Goal: Task Accomplishment & Management: Manage account settings

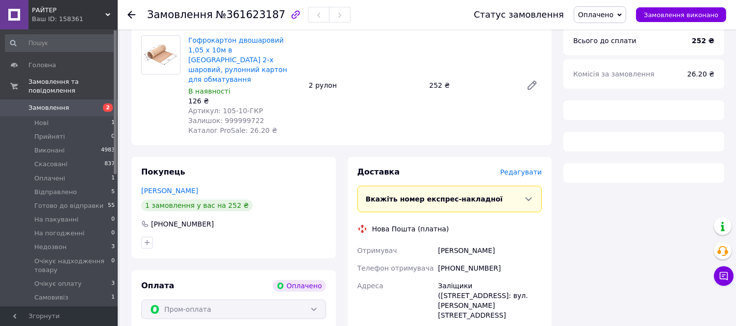
scroll to position [339, 0]
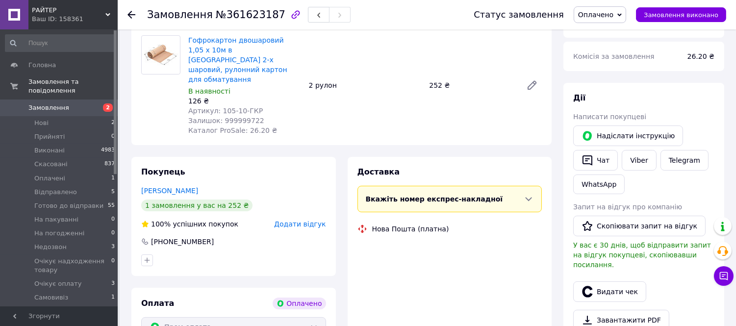
scroll to position [339, 0]
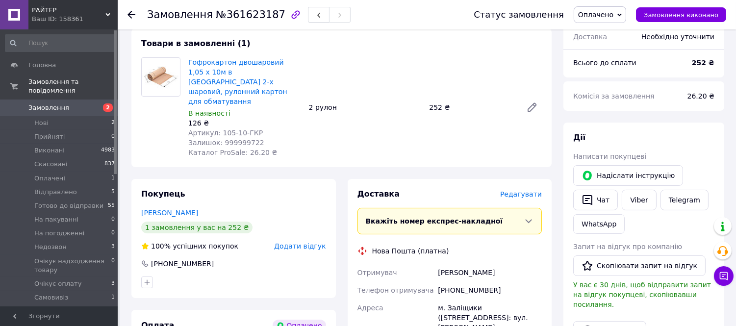
drag, startPoint x: 618, startPoint y: 16, endPoint x: 599, endPoint y: 31, distance: 24.1
click at [613, 16] on span "Оплачено" at bounding box center [595, 15] width 35 height 8
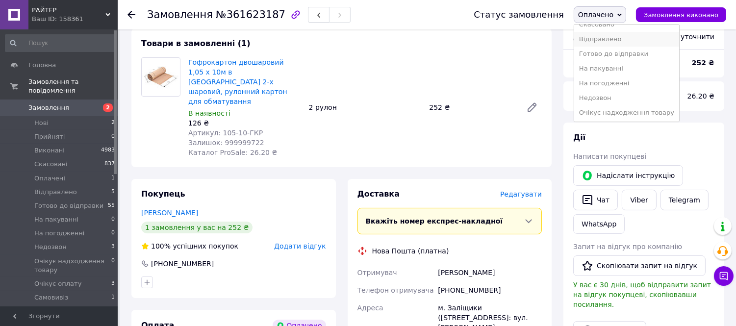
scroll to position [54, 0]
click at [617, 95] on li "Очікує надходження товару" at bounding box center [626, 97] width 105 height 15
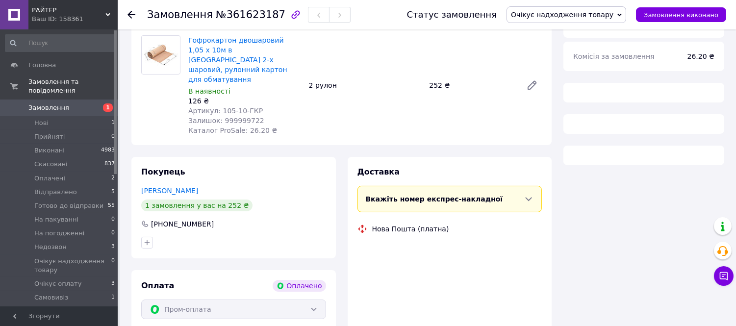
scroll to position [339, 0]
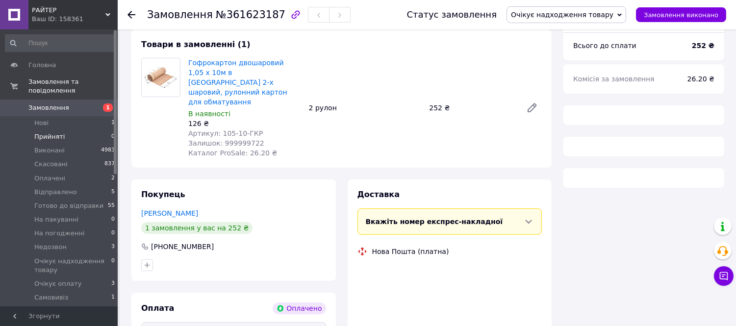
scroll to position [339, 0]
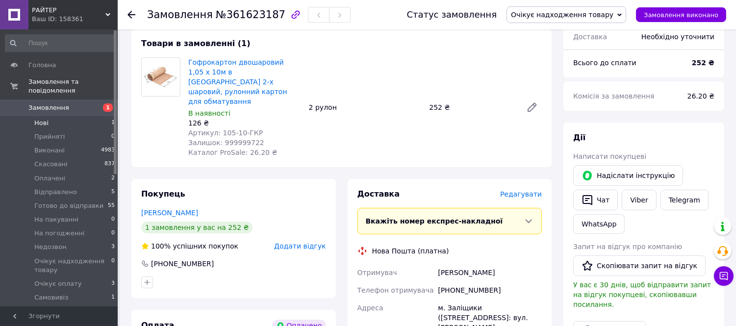
click at [36, 119] on span "Нові" at bounding box center [41, 123] width 14 height 9
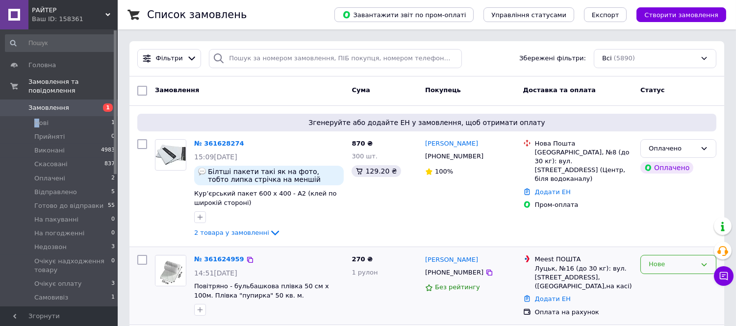
click at [659, 266] on div "Нове" at bounding box center [672, 264] width 48 height 10
click at [668, 283] on li "Прийнято" at bounding box center [677, 285] width 75 height 18
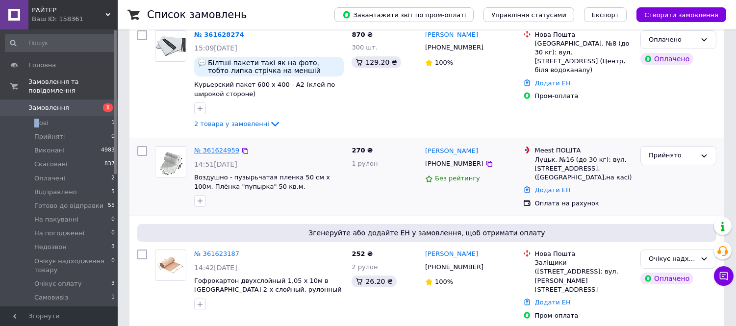
click at [218, 148] on link "№ 361624959" at bounding box center [216, 150] width 45 height 7
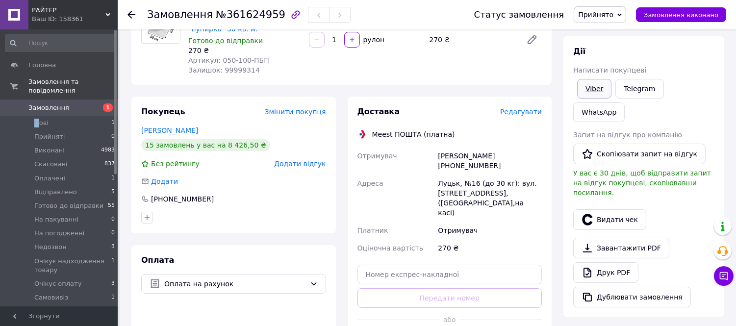
click at [589, 91] on link "Viber" at bounding box center [594, 89] width 34 height 20
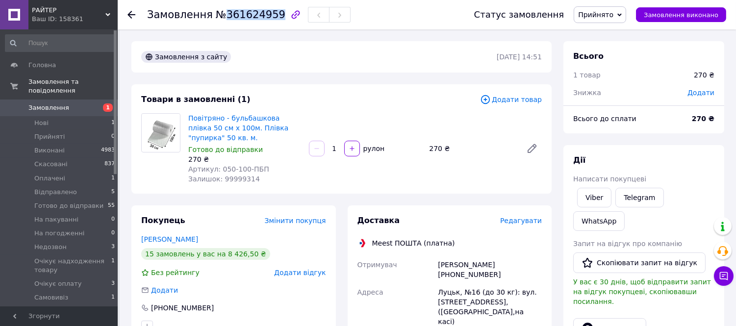
drag, startPoint x: 268, startPoint y: 12, endPoint x: 219, endPoint y: 18, distance: 49.3
click at [219, 18] on span "№361624959" at bounding box center [251, 15] width 70 height 12
click at [613, 13] on span "Прийнято" at bounding box center [595, 15] width 35 height 8
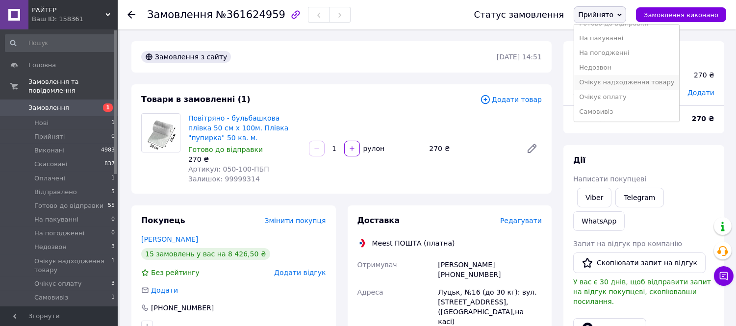
click at [624, 79] on li "Очікує надходження товару" at bounding box center [626, 82] width 105 height 15
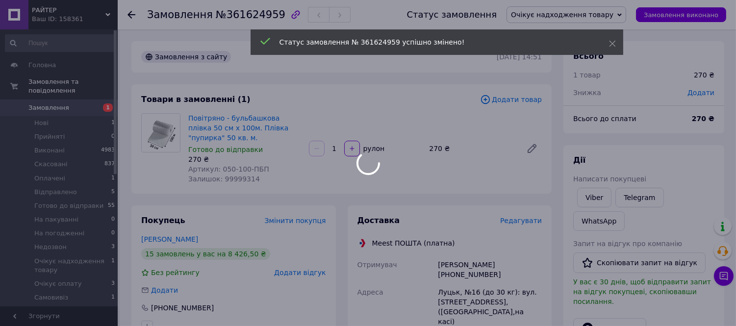
click at [630, 11] on div at bounding box center [368, 163] width 736 height 326
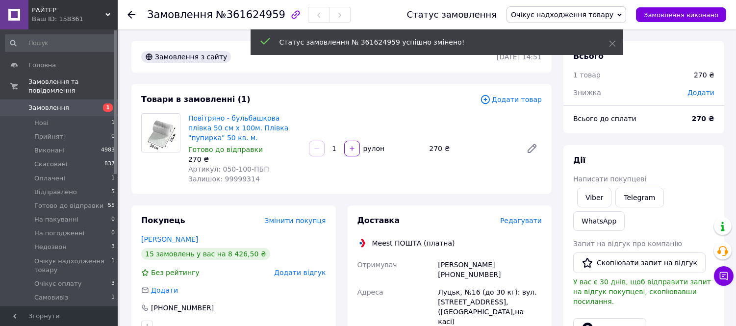
click at [613, 11] on span "Очікує надходження товару" at bounding box center [562, 15] width 102 height 8
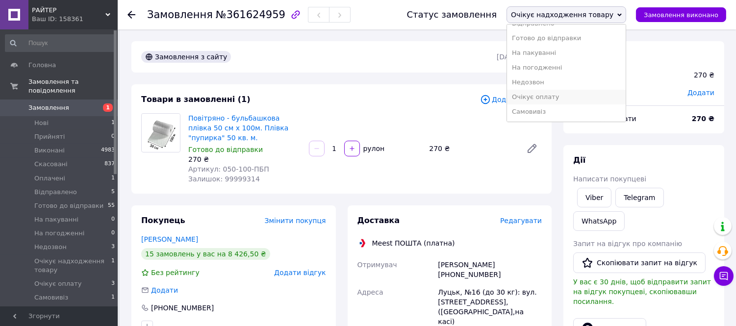
click at [572, 97] on li "Очікує оплату" at bounding box center [566, 97] width 119 height 15
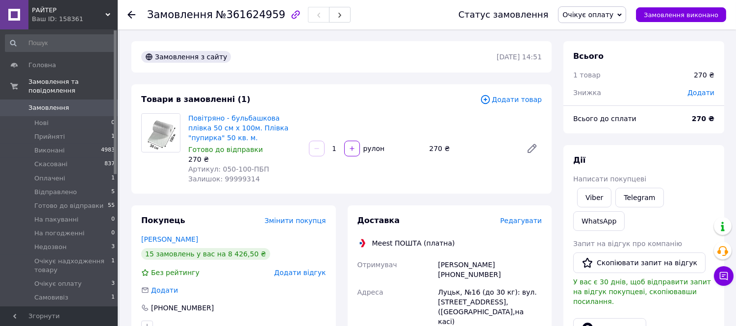
drag, startPoint x: 605, startPoint y: 14, endPoint x: 605, endPoint y: 31, distance: 17.6
click at [604, 15] on span "Очікує оплату" at bounding box center [587, 15] width 51 height 8
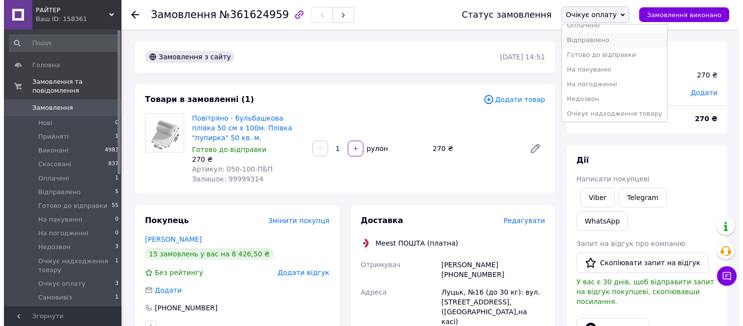
scroll to position [54, 0]
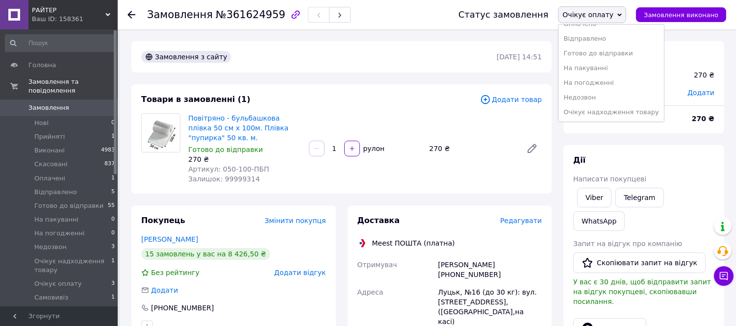
drag, startPoint x: 626, startPoint y: 53, endPoint x: 566, endPoint y: 159, distance: 122.0
click at [625, 53] on li "Готово до відправки" at bounding box center [610, 53] width 105 height 15
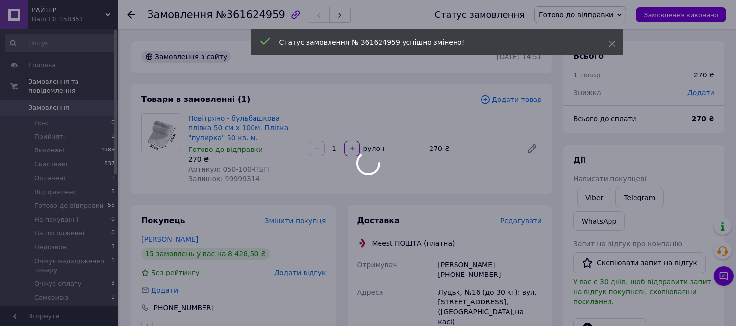
click at [522, 219] on span "Редагувати" at bounding box center [521, 221] width 42 height 8
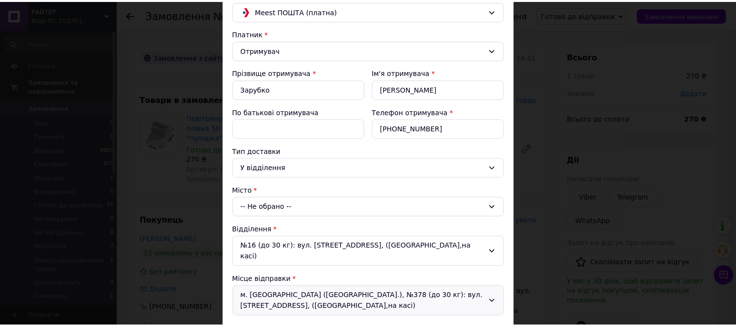
scroll to position [0, 0]
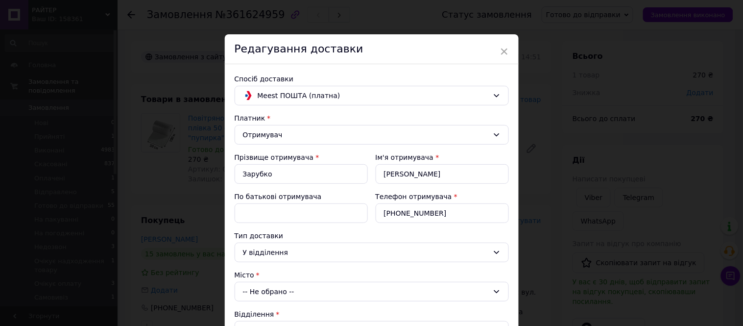
click at [502, 51] on span "×" at bounding box center [504, 51] width 9 height 17
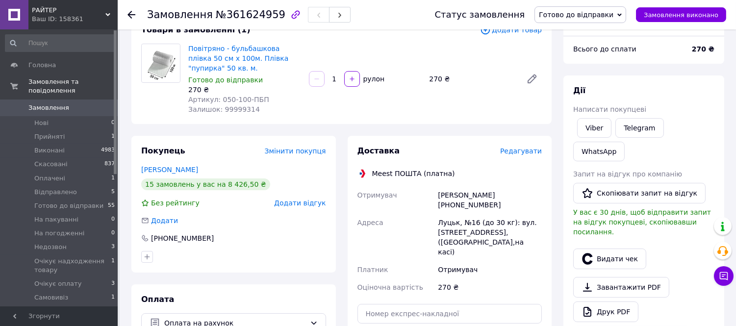
scroll to position [163, 0]
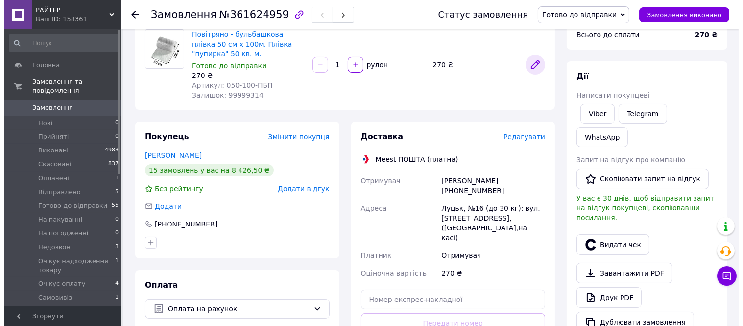
scroll to position [54, 0]
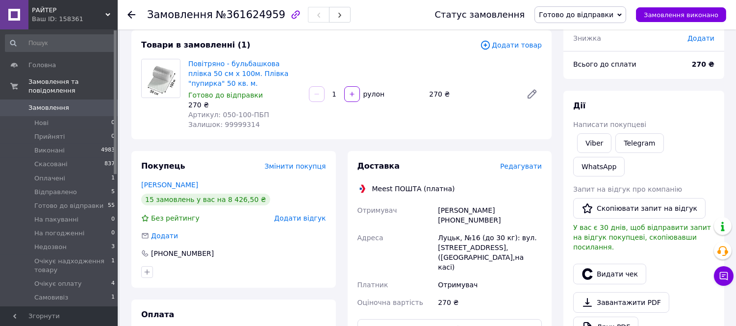
click at [526, 163] on span "Редагувати" at bounding box center [521, 166] width 42 height 8
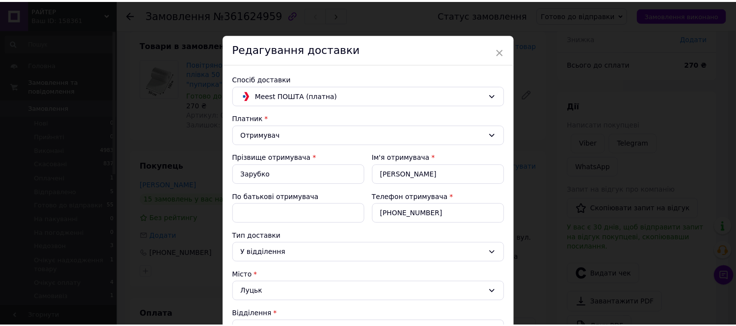
scroll to position [260, 0]
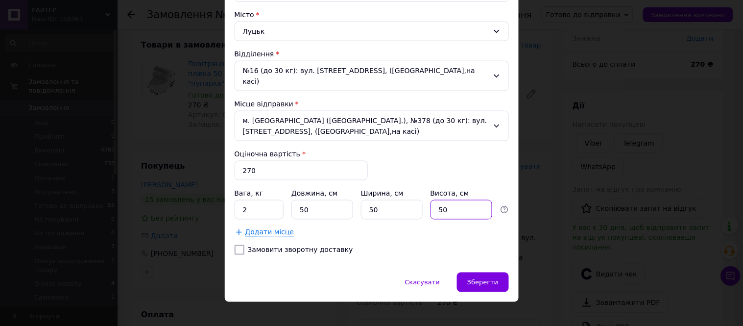
drag, startPoint x: 451, startPoint y: 198, endPoint x: 422, endPoint y: 216, distance: 34.5
click at [422, 216] on div "Платник Отримувач Прізвище отримувача * Зарубко Ім'я отримувача * Володимир По …" at bounding box center [372, 58] width 274 height 410
type input "49"
drag, startPoint x: 378, startPoint y: 199, endPoint x: 360, endPoint y: 206, distance: 19.4
click at [361, 205] on input "50" at bounding box center [392, 210] width 62 height 20
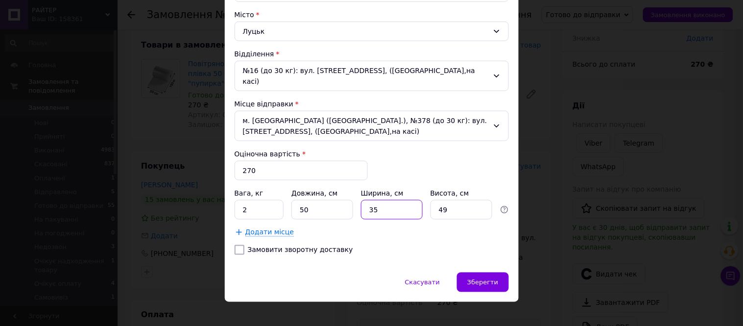
type input "35"
drag, startPoint x: 308, startPoint y: 199, endPoint x: 302, endPoint y: 202, distance: 6.6
click at [302, 202] on input "50" at bounding box center [323, 210] width 62 height 20
drag, startPoint x: 307, startPoint y: 202, endPoint x: 278, endPoint y: 209, distance: 30.3
click at [278, 209] on div "Вага, кг 2 Довжина, см 535 Ширина, см 35 Висота, см 49" at bounding box center [372, 203] width 274 height 31
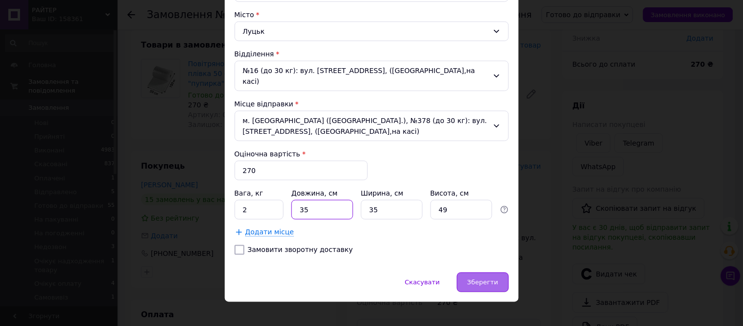
type input "35"
click at [491, 279] on span "Зберегти" at bounding box center [482, 282] width 31 height 7
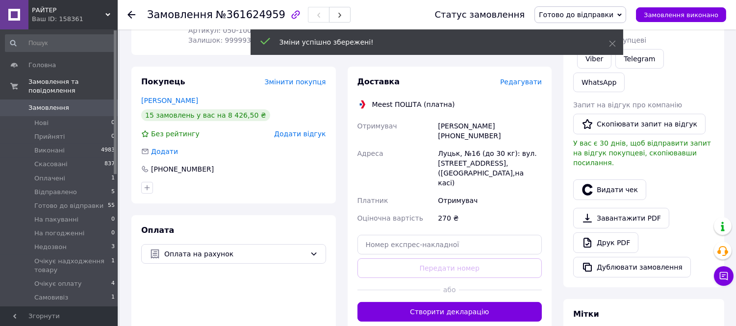
scroll to position [218, 0]
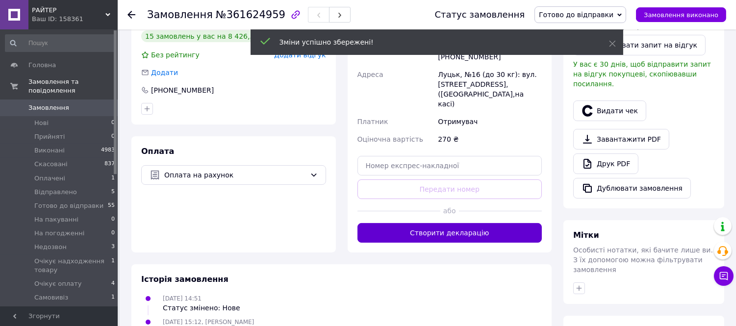
click at [474, 223] on button "Створити декларацію" at bounding box center [449, 233] width 185 height 20
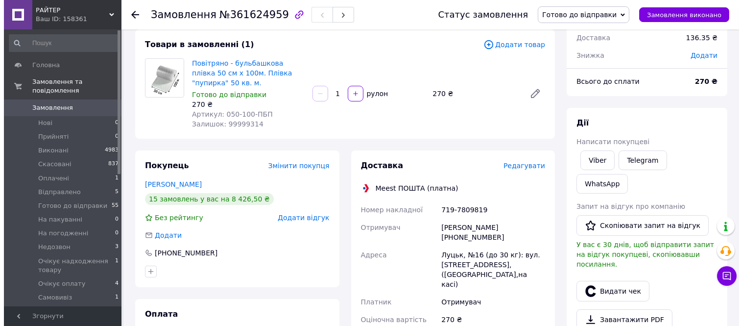
scroll to position [54, 0]
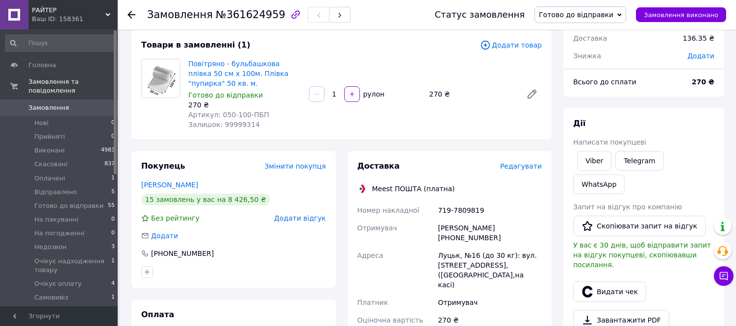
click at [522, 164] on span "Редагувати" at bounding box center [521, 166] width 42 height 8
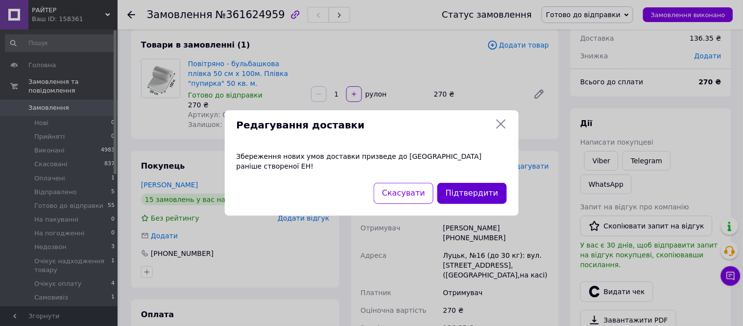
click at [491, 187] on button "Підтвердити" at bounding box center [472, 193] width 69 height 21
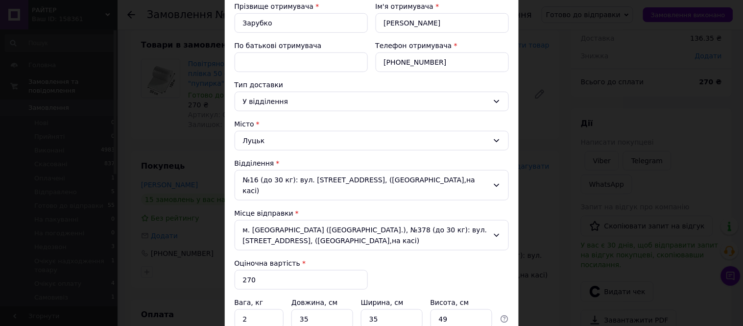
scroll to position [218, 0]
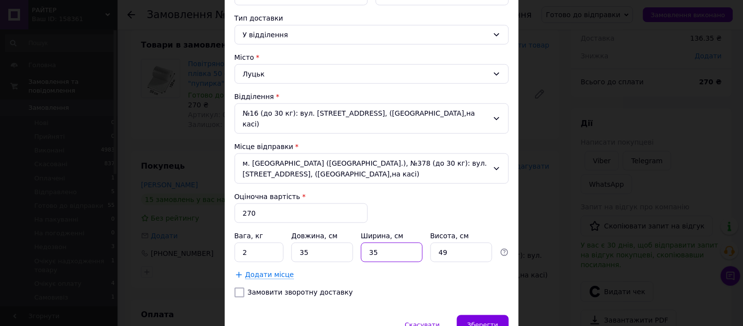
drag, startPoint x: 378, startPoint y: 247, endPoint x: 353, endPoint y: 255, distance: 25.7
click at [353, 255] on div "Платник Отримувач Прізвище отримувача * Зарубко Ім'я отримувача * Володимир По …" at bounding box center [372, 101] width 274 height 410
type input "40"
drag, startPoint x: 312, startPoint y: 239, endPoint x: 286, endPoint y: 250, distance: 27.7
click at [286, 250] on div "Вага, кг 2 Довжина, см 35 Ширина, см 40 Висота, см 49" at bounding box center [372, 246] width 274 height 31
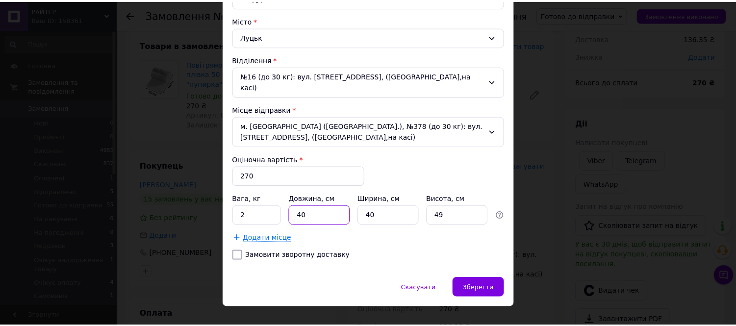
scroll to position [260, 0]
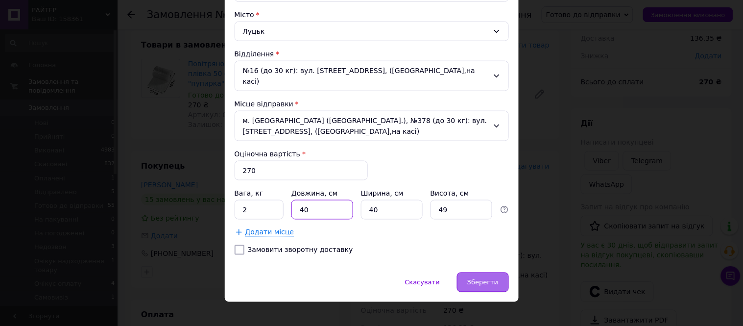
type input "40"
click at [480, 279] on span "Зберегти" at bounding box center [482, 282] width 31 height 7
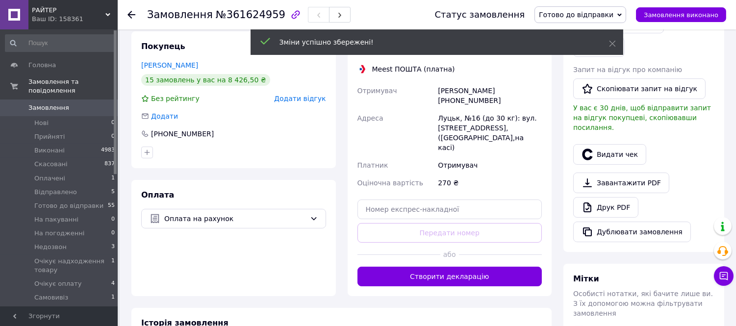
scroll to position [326, 0]
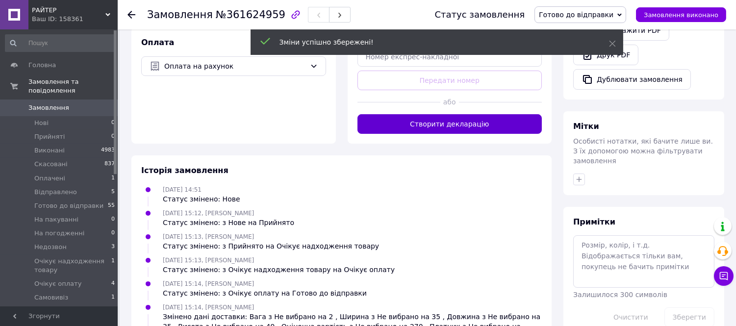
click at [505, 114] on button "Створити декларацію" at bounding box center [449, 124] width 185 height 20
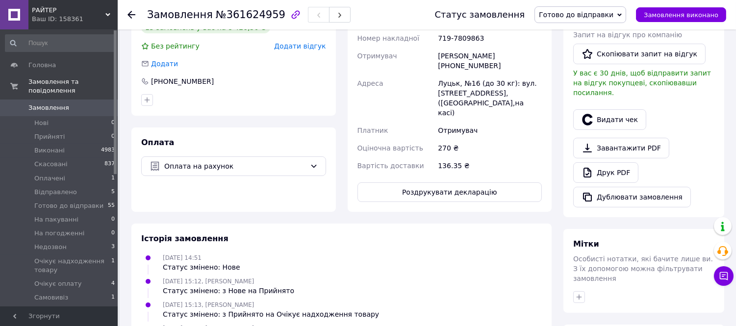
scroll to position [109, 0]
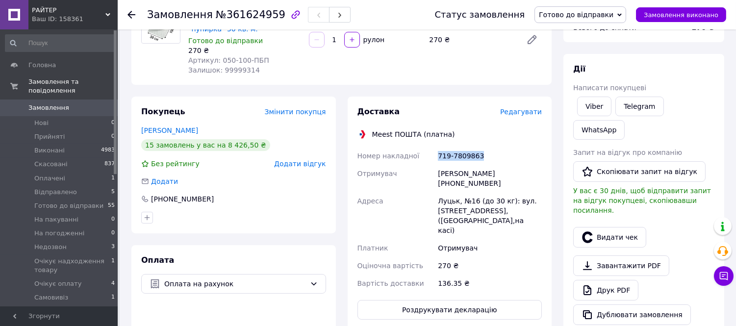
drag, startPoint x: 478, startPoint y: 156, endPoint x: 437, endPoint y: 160, distance: 41.4
click at [437, 160] on div "719-7809863" at bounding box center [490, 156] width 108 height 18
copy div "719-7809863"
click at [457, 300] on button "Роздрукувати декларацію" at bounding box center [449, 310] width 185 height 20
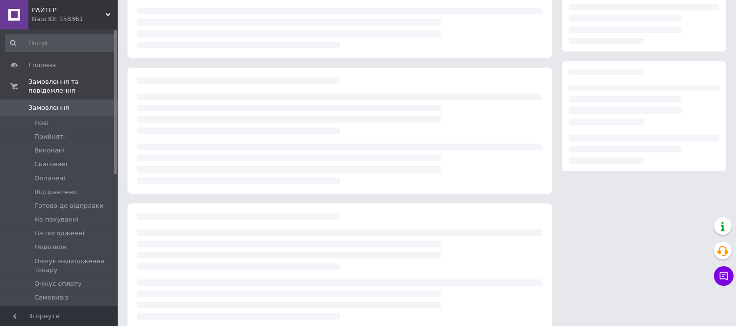
scroll to position [109, 0]
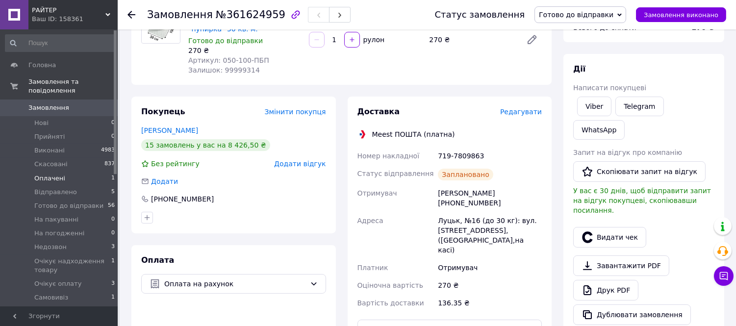
click at [56, 174] on span "Оплачені" at bounding box center [49, 178] width 31 height 9
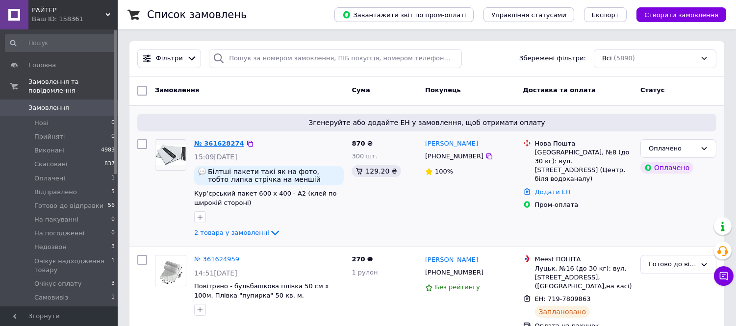
click at [220, 142] on link "№ 361628274" at bounding box center [219, 143] width 50 height 7
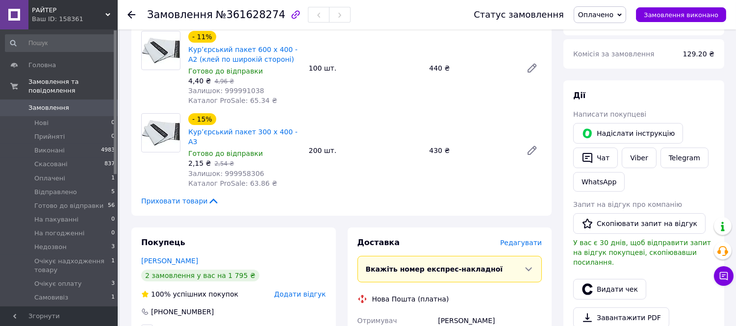
scroll to position [326, 0]
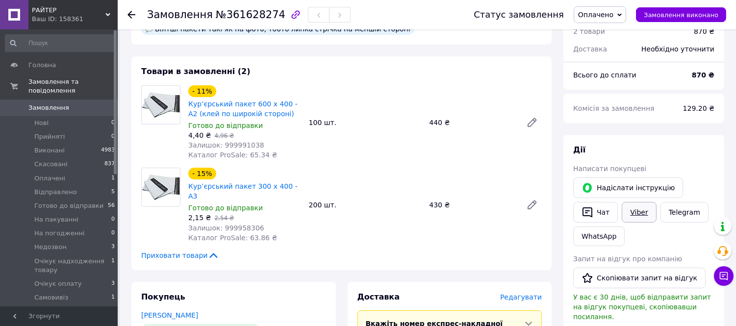
click at [644, 203] on link "Viber" at bounding box center [638, 212] width 34 height 21
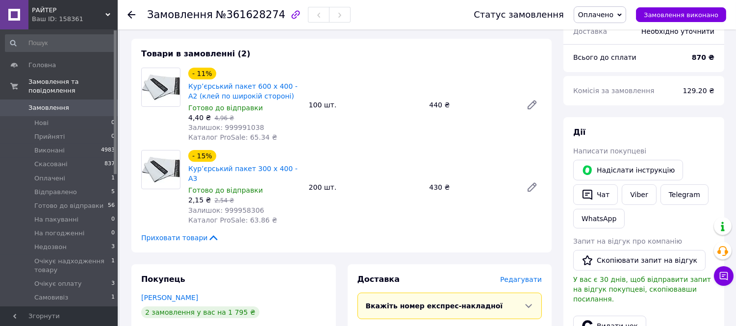
scroll to position [272, 0]
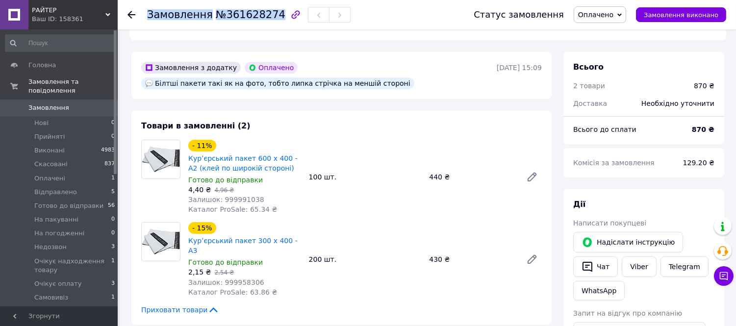
drag, startPoint x: 146, startPoint y: 12, endPoint x: 268, endPoint y: 13, distance: 122.0
click at [268, 13] on div "Замовлення №361628274 Статус замовлення Оплачено Прийнято Виконано Скасовано Ві…" at bounding box center [426, 14] width 598 height 29
copy h1 "Замовлення №361628274"
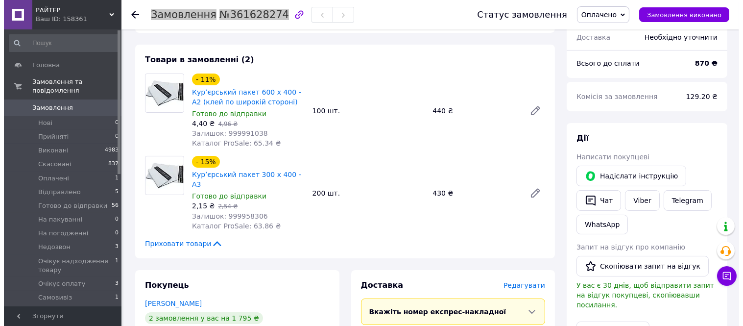
scroll to position [381, 0]
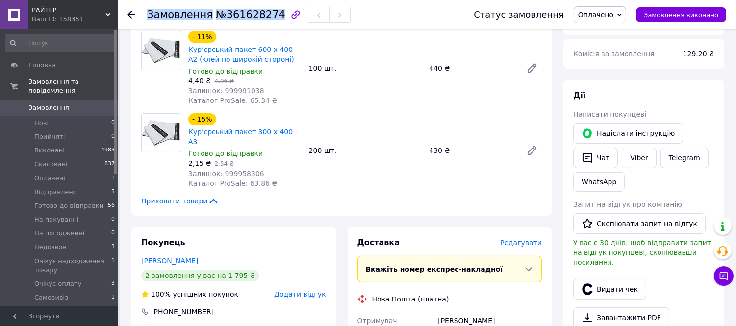
click at [527, 239] on span "Редагувати" at bounding box center [521, 243] width 42 height 8
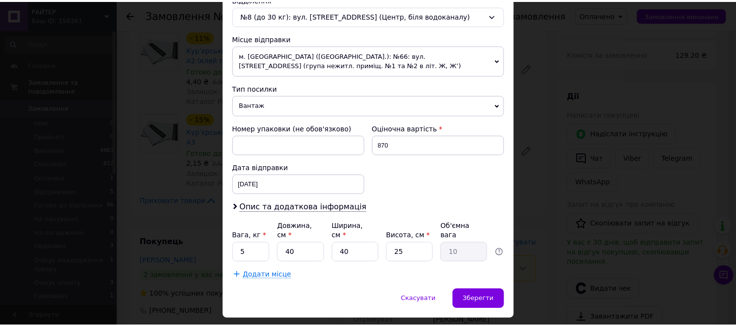
scroll to position [335, 0]
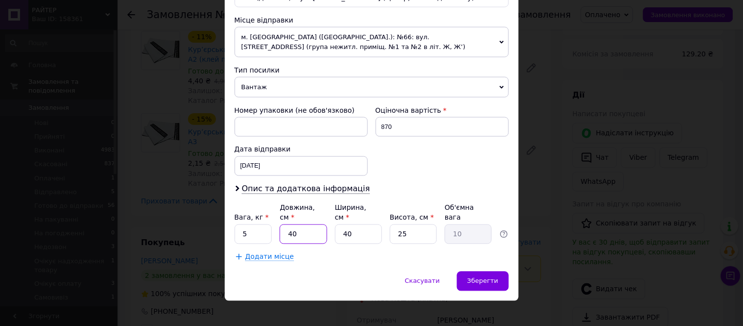
drag, startPoint x: 309, startPoint y: 223, endPoint x: 276, endPoint y: 233, distance: 34.1
click at [276, 233] on div "Вага, кг * 5 Довжина, см * 40 Ширина, см * 40 Висота, см * 25 Об'ємна вага 10" at bounding box center [372, 223] width 274 height 41
type input "3"
type input "0.75"
type input "30"
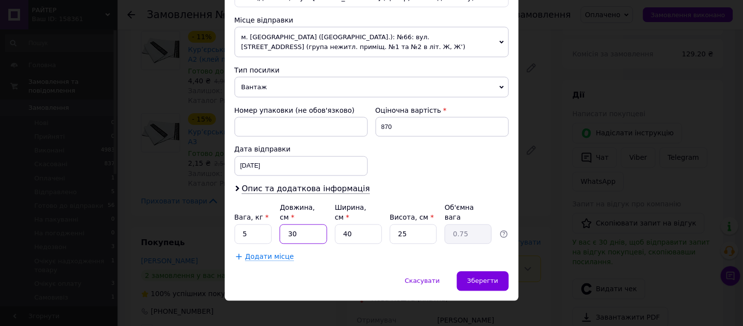
type input "7.5"
type input "30"
drag, startPoint x: 410, startPoint y: 225, endPoint x: 393, endPoint y: 231, distance: 17.7
click at [393, 231] on input "25" at bounding box center [413, 234] width 47 height 20
type input "1"
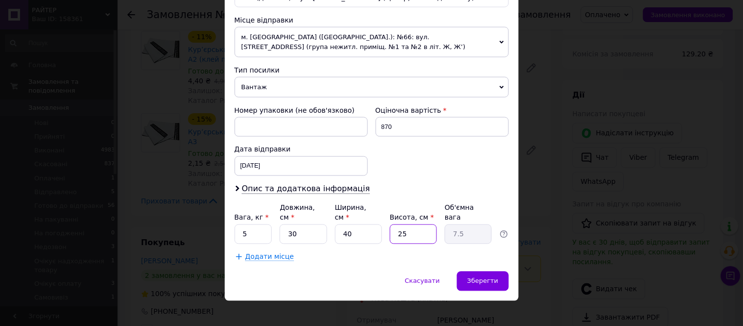
type input "0.3"
type input "10"
type input "3"
type input "1"
type input "0.3"
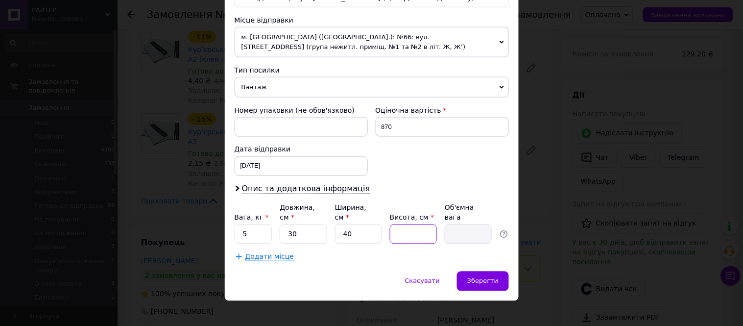
type input "7"
type input "2.1"
type input "7"
drag, startPoint x: 260, startPoint y: 230, endPoint x: 232, endPoint y: 236, distance: 28.9
click at [232, 235] on div "Спосіб доставки Нова Пошта (платна) Платник Отримувач Відправник Прізвище отрим…" at bounding box center [372, 0] width 294 height 542
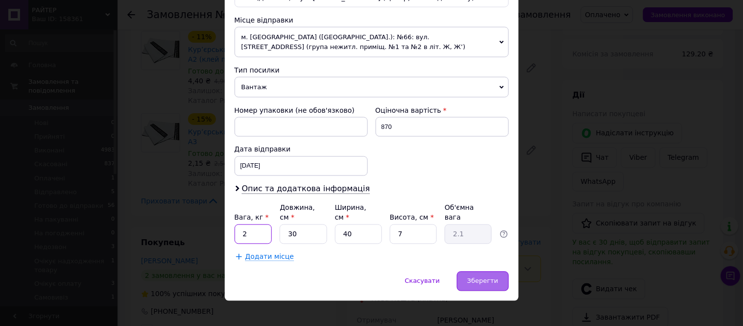
type input "2"
click at [497, 277] on span "Зберегти" at bounding box center [482, 280] width 31 height 7
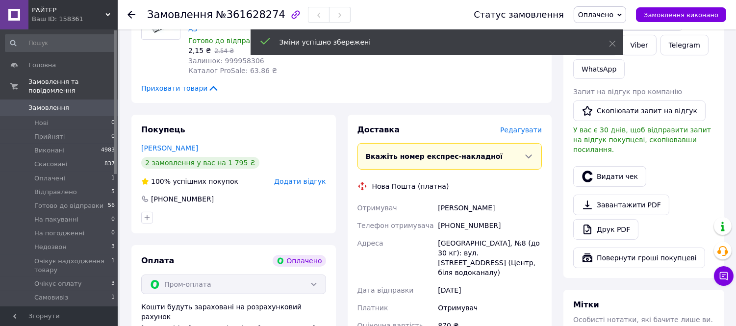
scroll to position [599, 0]
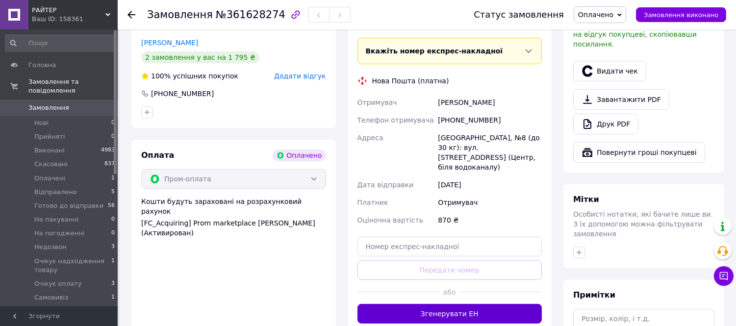
click at [515, 304] on button "Згенерувати ЕН" at bounding box center [449, 314] width 185 height 20
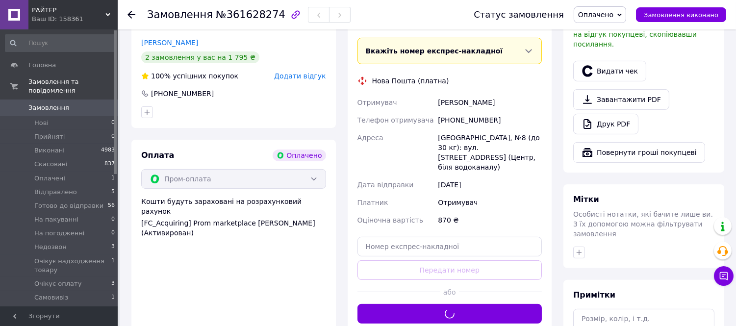
click at [625, 13] on span "Оплачено" at bounding box center [599, 14] width 52 height 17
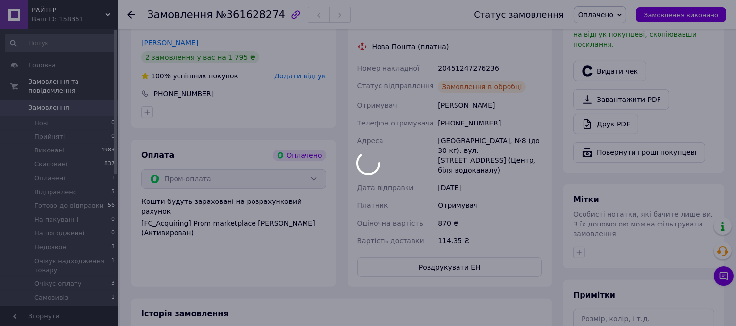
click at [629, 97] on div at bounding box center [368, 163] width 736 height 326
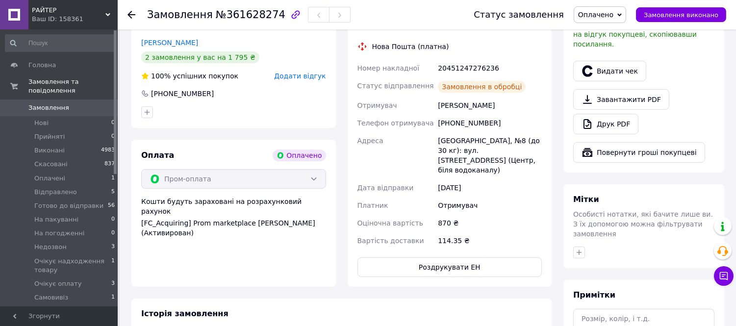
click at [613, 16] on span "Оплачено" at bounding box center [595, 15] width 35 height 8
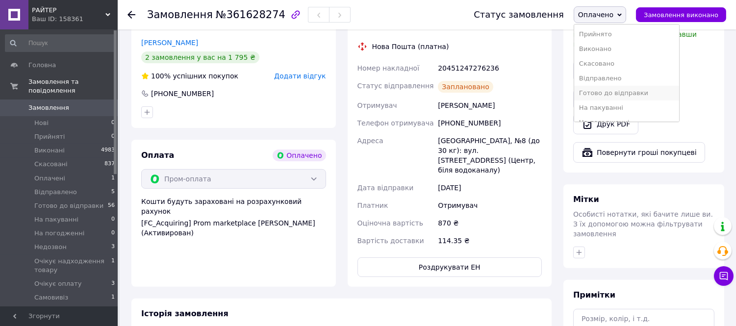
click at [631, 90] on li "Готово до відправки" at bounding box center [626, 93] width 105 height 15
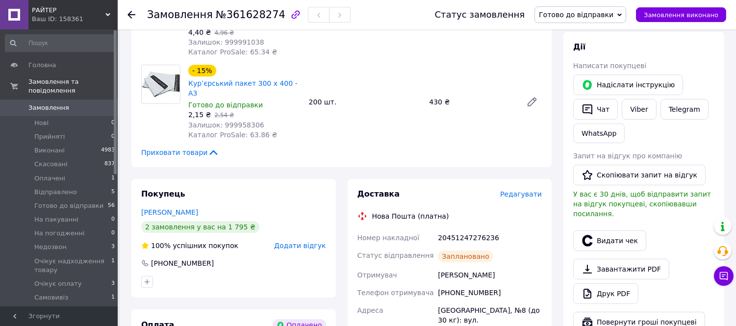
scroll to position [326, 0]
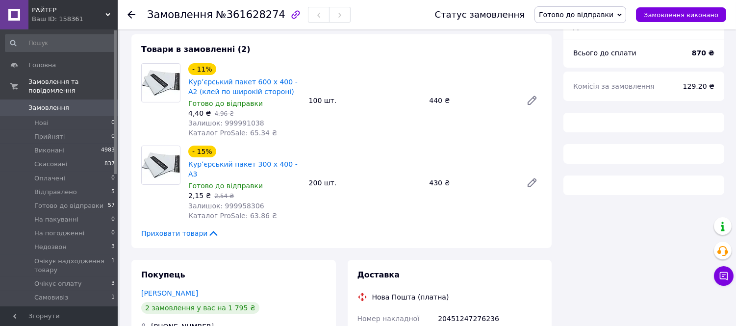
scroll to position [326, 0]
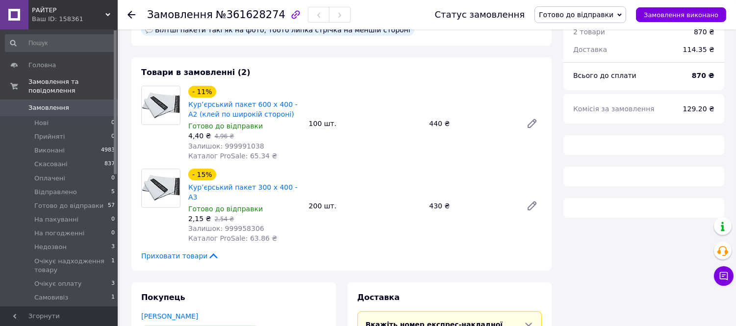
scroll to position [326, 0]
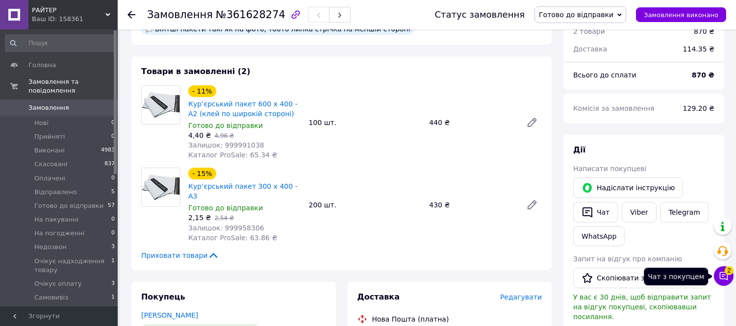
click at [720, 277] on icon at bounding box center [723, 276] width 10 height 10
